Goal: Task Accomplishment & Management: Complete application form

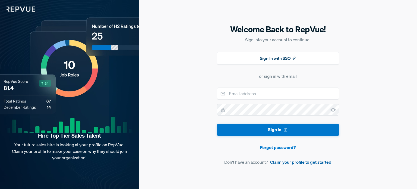
click at [290, 163] on link "Claim your profile to get started" at bounding box center [300, 161] width 61 height 7
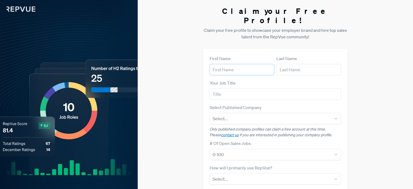
click at [227, 64] on input "text" at bounding box center [242, 69] width 65 height 11
type input "koshishsolar"
click at [289, 64] on input "text" at bounding box center [308, 69] width 65 height 11
type input "koshishsolar"
click at [234, 90] on form "First Name koshishsolar Last Name koshishsolar Your Job Title Select Published …" at bounding box center [275, 157] width 131 height 205
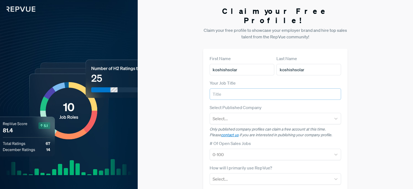
click at [238, 89] on input "text" at bounding box center [275, 93] width 131 height 11
type input "intern"
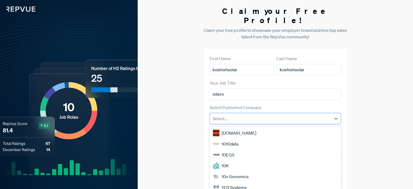
scroll to position [12, 0]
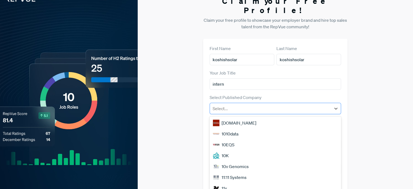
click at [226, 109] on div "50 results available. Use Up and Down to choose options, press Enter to select …" at bounding box center [275, 108] width 131 height 11
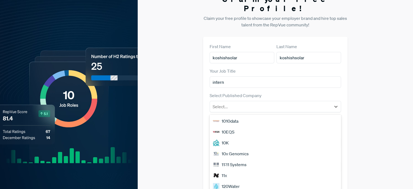
scroll to position [0, 0]
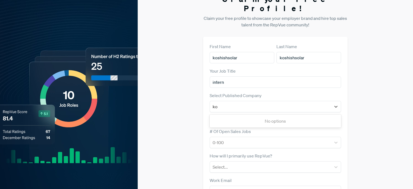
type input "k"
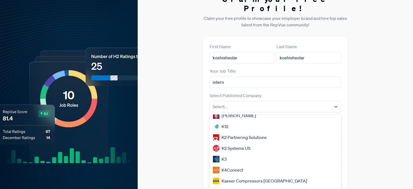
scroll to position [464, 0]
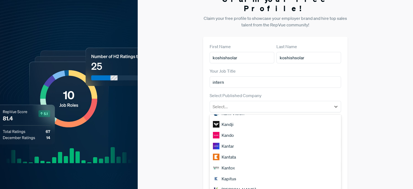
click at [220, 119] on div "Kandji" at bounding box center [275, 124] width 131 height 11
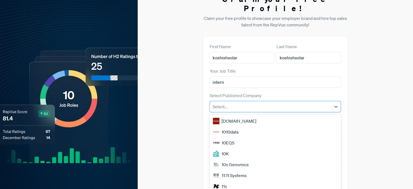
click at [309, 103] on div at bounding box center [270, 107] width 116 height 8
click at [240, 115] on div "[DOMAIN_NAME]" at bounding box center [275, 120] width 131 height 11
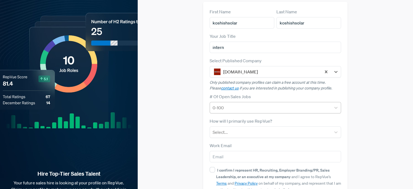
scroll to position [50, 0]
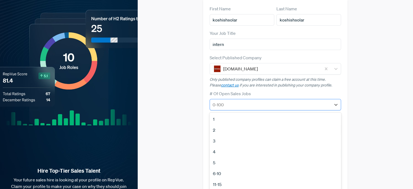
click at [235, 101] on div at bounding box center [270, 105] width 116 height 8
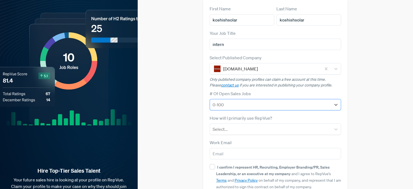
click at [235, 101] on div at bounding box center [270, 105] width 116 height 8
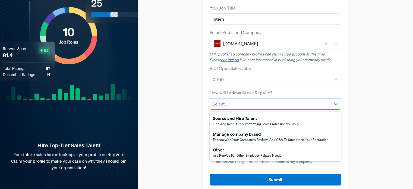
click at [231, 100] on div at bounding box center [270, 104] width 116 height 8
click at [225, 146] on div "Other" at bounding box center [247, 149] width 68 height 7
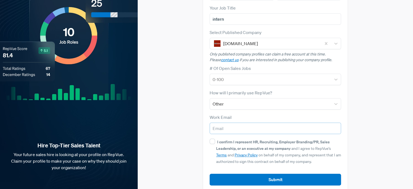
click at [229, 122] on input "email" at bounding box center [275, 127] width 131 height 11
type input "[EMAIL_ADDRESS][DOMAIN_NAME]"
click at [211, 138] on input "I confirm I represent HR, Recruiting, Employer Branding/PR, Sales Leadership, o…" at bounding box center [212, 140] width 5 height 5
checkbox input "true"
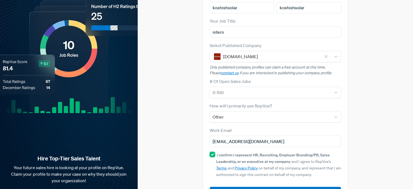
scroll to position [68, 0]
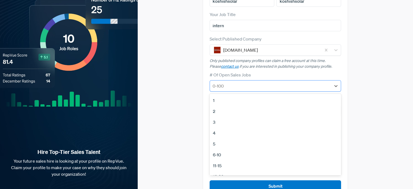
click at [245, 82] on div at bounding box center [270, 86] width 116 height 8
click at [217, 160] on div "51-100" at bounding box center [275, 165] width 131 height 11
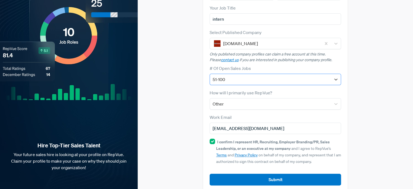
scroll to position [75, 0]
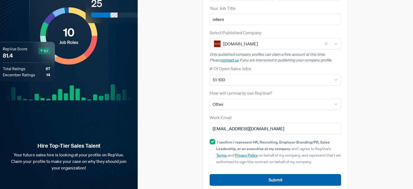
click at [258, 174] on button "Submit" at bounding box center [275, 180] width 131 height 12
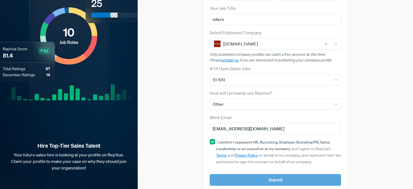
scroll to position [81, 0]
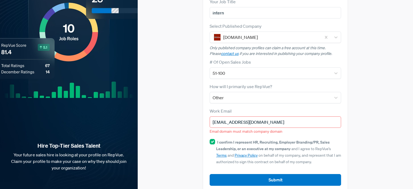
drag, startPoint x: 268, startPoint y: 112, endPoint x: 205, endPoint y: 112, distance: 63.0
click at [205, 112] on div "First Name koshishsolar Last Name koshishsolar Your Job Title [DEMOGRAPHIC_DATA…" at bounding box center [275, 79] width 144 height 224
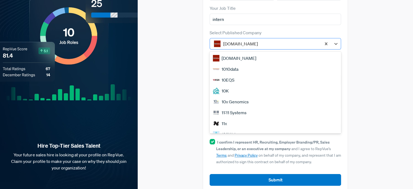
click at [261, 40] on div at bounding box center [270, 44] width 95 height 8
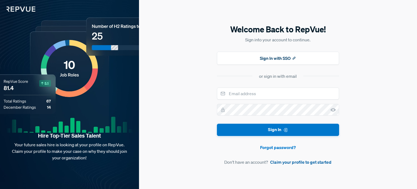
click at [293, 160] on link "Claim your profile to get started" at bounding box center [300, 161] width 61 height 7
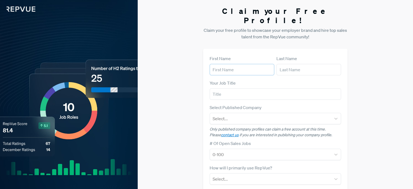
click at [241, 64] on input "text" at bounding box center [242, 69] width 65 height 11
type input "koshishsolar"
